Goal: Information Seeking & Learning: Learn about a topic

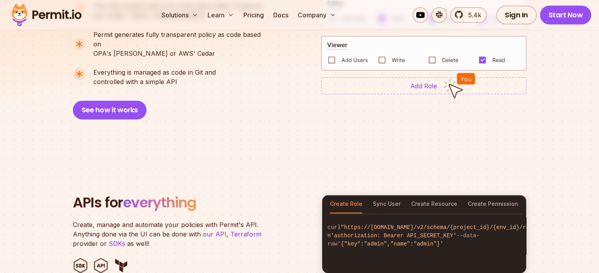
scroll to position [748, 0]
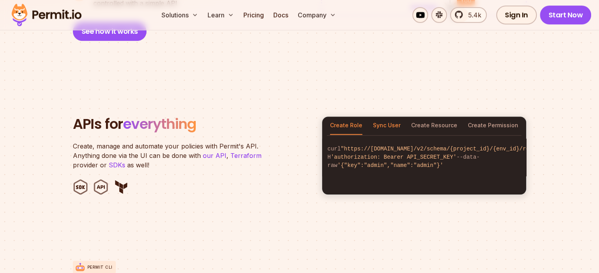
click at [384, 117] on button "Sync User" at bounding box center [387, 126] width 28 height 18
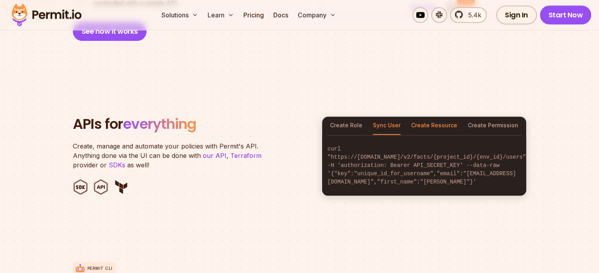
click at [436, 118] on button "Create Resource" at bounding box center [434, 126] width 46 height 18
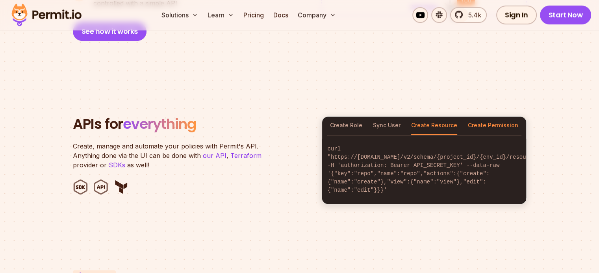
click at [490, 117] on button "Create Permission" at bounding box center [492, 126] width 50 height 18
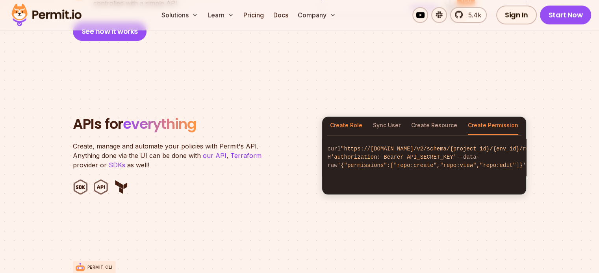
click at [350, 119] on button "Create Role" at bounding box center [346, 126] width 32 height 18
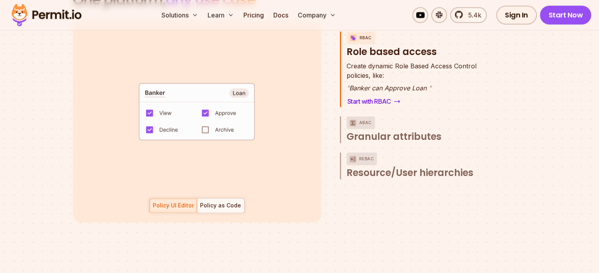
scroll to position [41, 0]
click at [235, 202] on div "Policy as Code" at bounding box center [220, 206] width 41 height 8
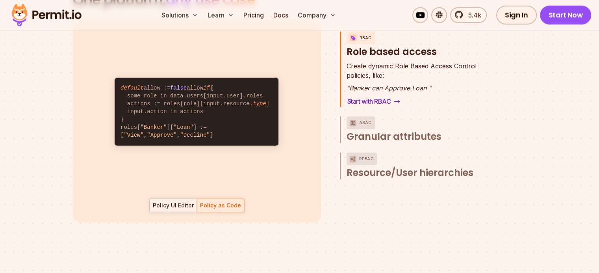
click at [183, 202] on div "Policy UI Editor" at bounding box center [173, 206] width 41 height 8
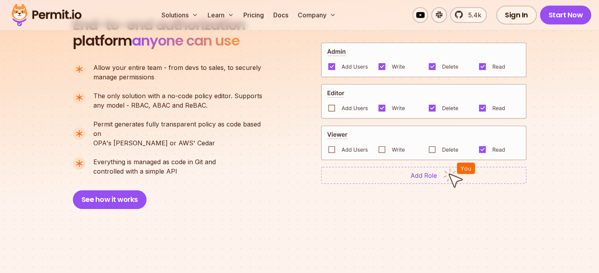
scroll to position [540, 0]
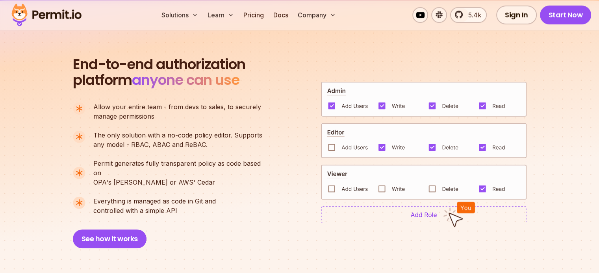
click at [382, 102] on img at bounding box center [423, 98] width 205 height 35
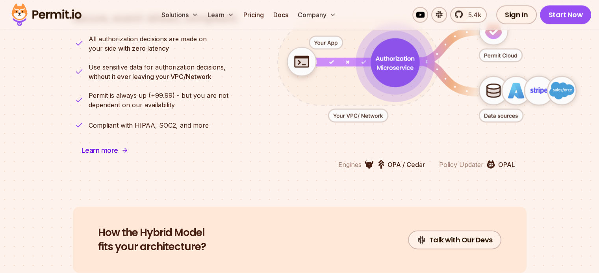
scroll to position [2114, 0]
